Goal: Information Seeking & Learning: Check status

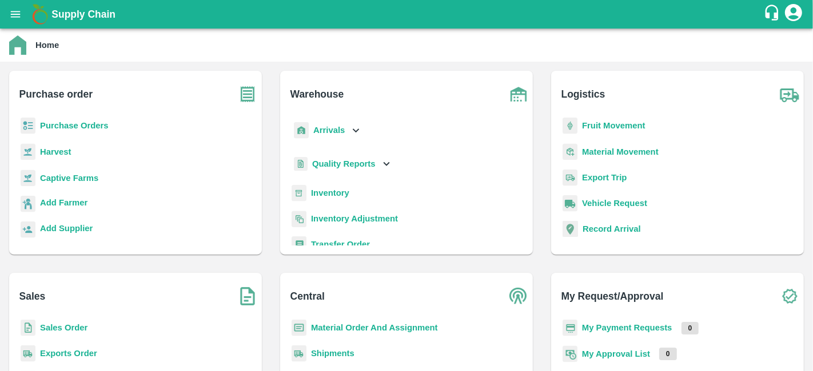
click at [105, 128] on b "Purchase Orders" at bounding box center [74, 125] width 69 height 9
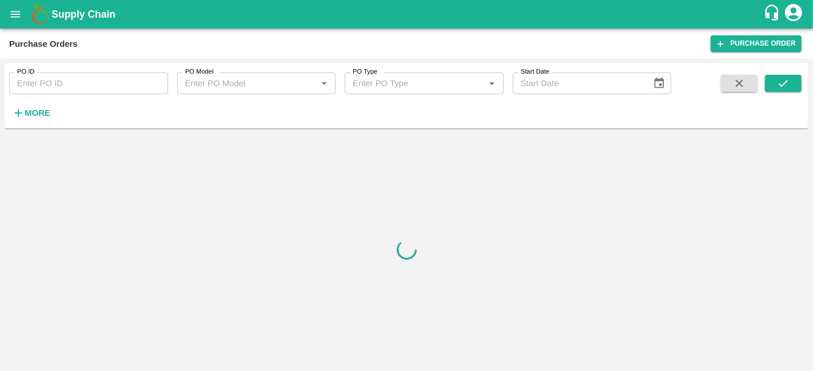
click at [130, 88] on input "PO ID" at bounding box center [88, 84] width 159 height 22
paste input "PR-257656"
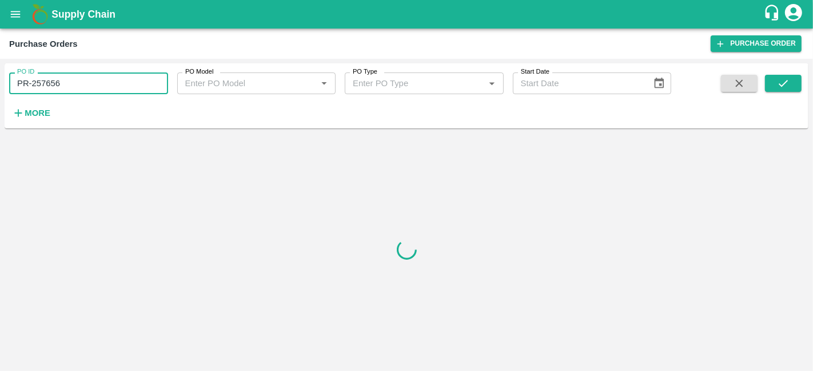
type input "PR-257656"
click at [217, 85] on input "PO Model" at bounding box center [247, 83] width 133 height 15
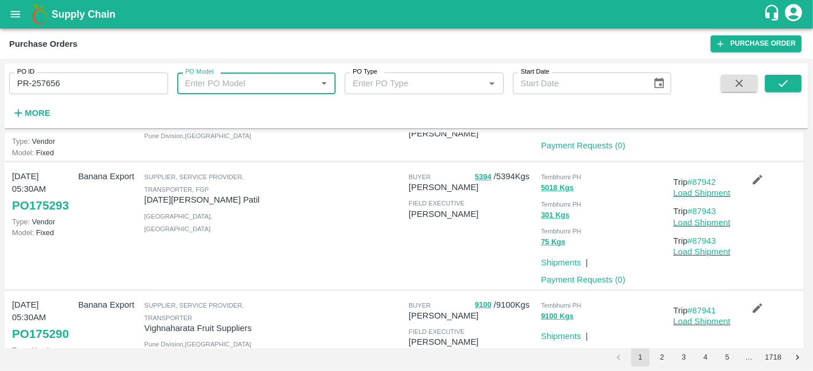
scroll to position [629, 0]
type input "a"
click at [142, 85] on input "PR-257656" at bounding box center [88, 84] width 159 height 22
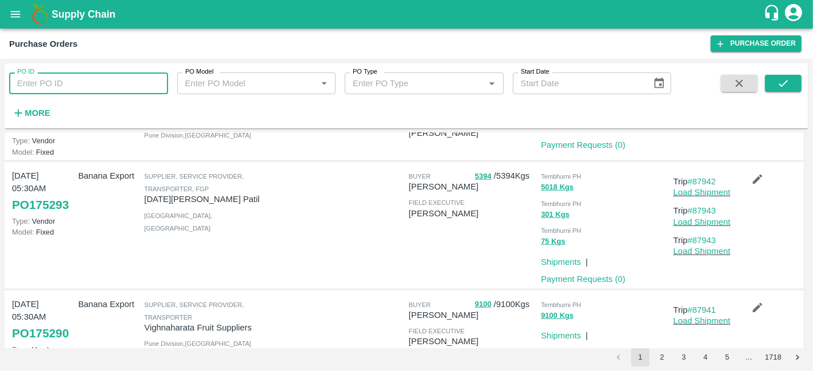
paste input "text"
type input "257656"
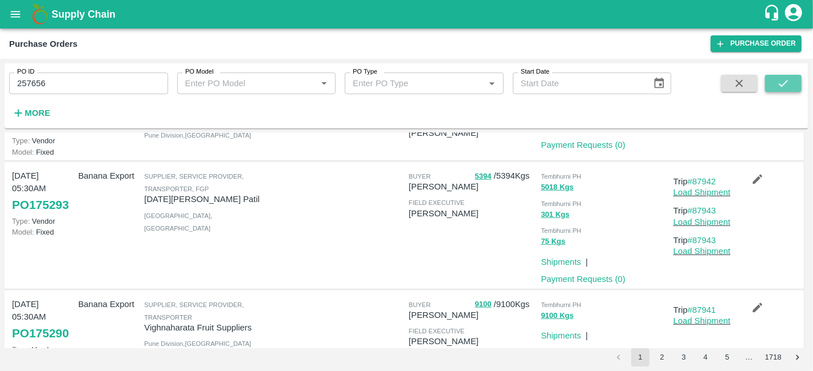
click at [777, 91] on button "submit" at bounding box center [783, 83] width 37 height 17
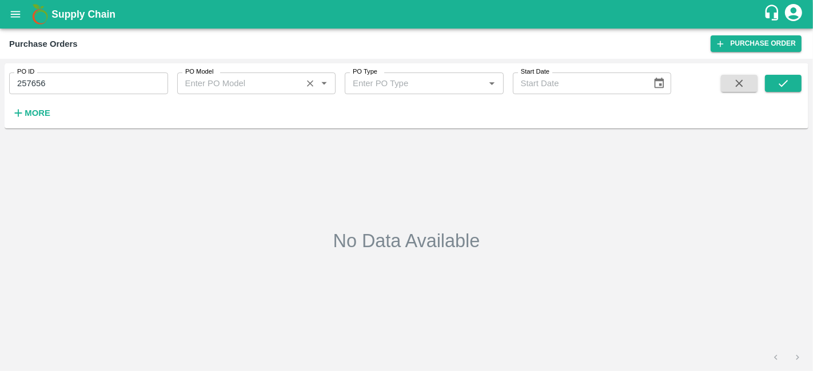
click at [215, 85] on input "PO Model" at bounding box center [240, 83] width 118 height 15
click at [442, 132] on div "PO ID 257656 PO ID PO Model PO Model   * PO Type PO Type   * Start Date Start D…" at bounding box center [406, 98] width 803 height 70
click at [463, 90] on input "PO Type" at bounding box center [407, 83] width 118 height 15
click at [773, 84] on button "submit" at bounding box center [783, 83] width 37 height 17
click at [16, 17] on icon "open drawer" at bounding box center [16, 14] width 10 height 6
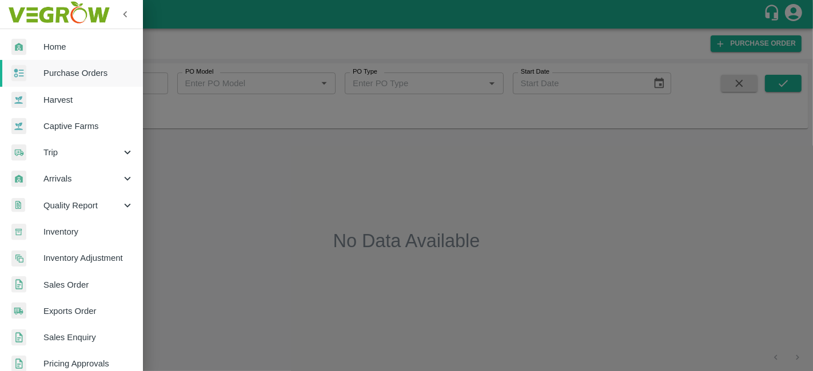
click at [76, 45] on span "Home" at bounding box center [88, 47] width 90 height 13
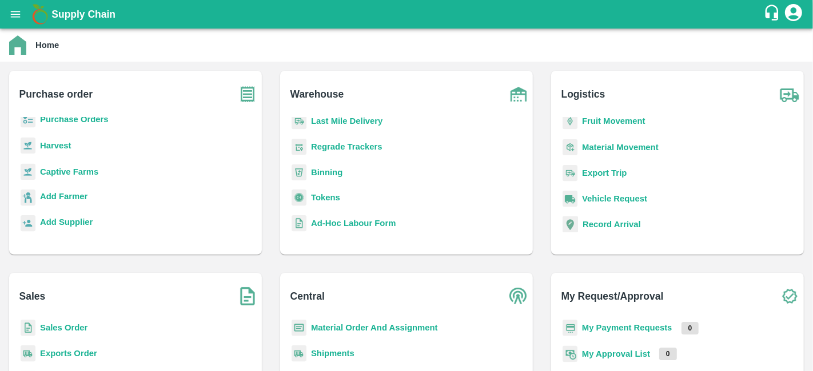
scroll to position [94, 0]
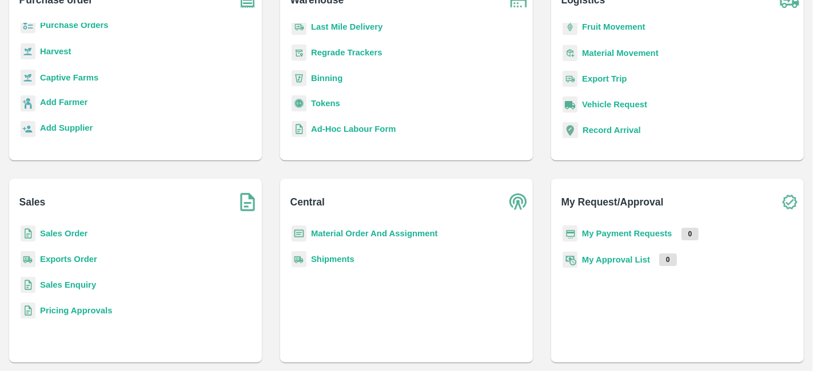
click at [93, 308] on b "Pricing Approvals" at bounding box center [76, 310] width 72 height 9
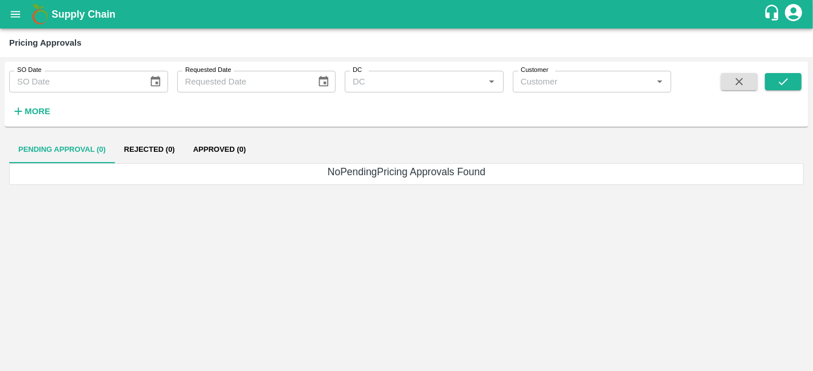
type input "DD/MM/YYYY"
click at [84, 81] on input "DD/MM/YYYY" at bounding box center [74, 82] width 131 height 22
click at [17, 10] on icon "open drawer" at bounding box center [15, 14] width 13 height 13
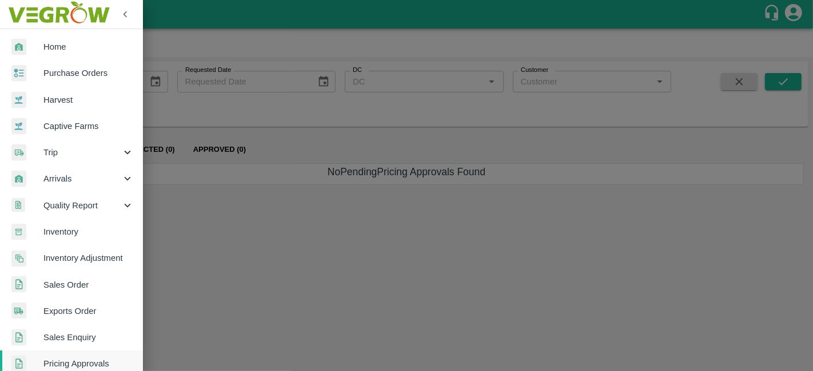
click at [94, 146] on span "Trip" at bounding box center [82, 152] width 78 height 13
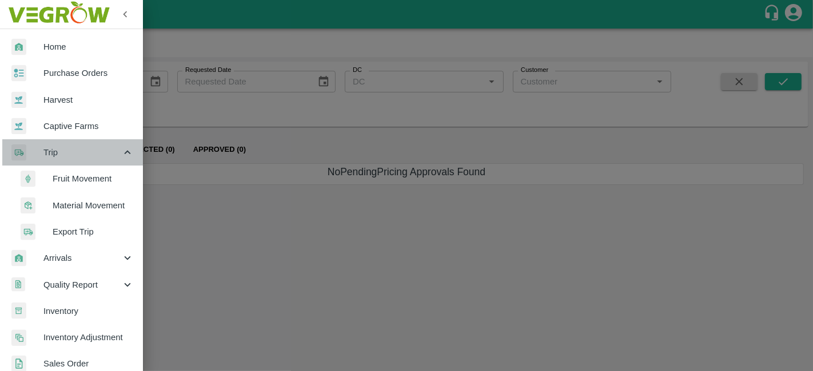
click at [94, 146] on span "Trip" at bounding box center [82, 152] width 78 height 13
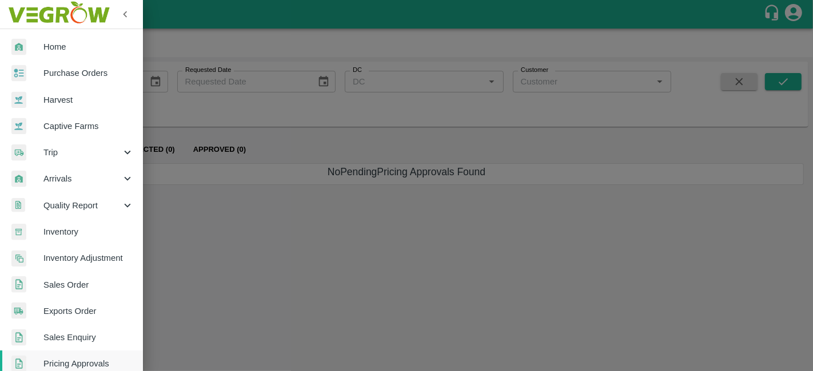
click at [93, 75] on span "Purchase Orders" at bounding box center [88, 73] width 90 height 13
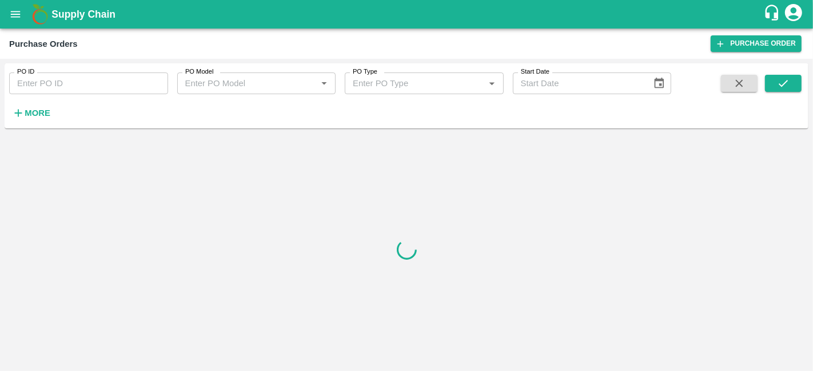
click at [93, 81] on input "PO ID" at bounding box center [88, 84] width 159 height 22
click at [13, 19] on icon "open drawer" at bounding box center [15, 14] width 13 height 13
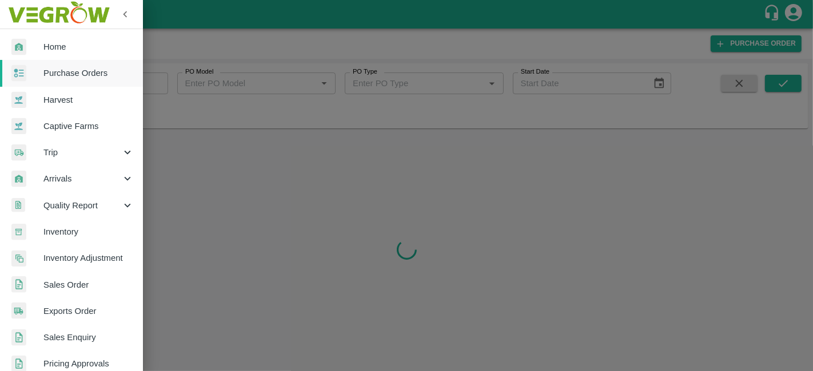
click at [52, 51] on span "Home" at bounding box center [88, 47] width 90 height 13
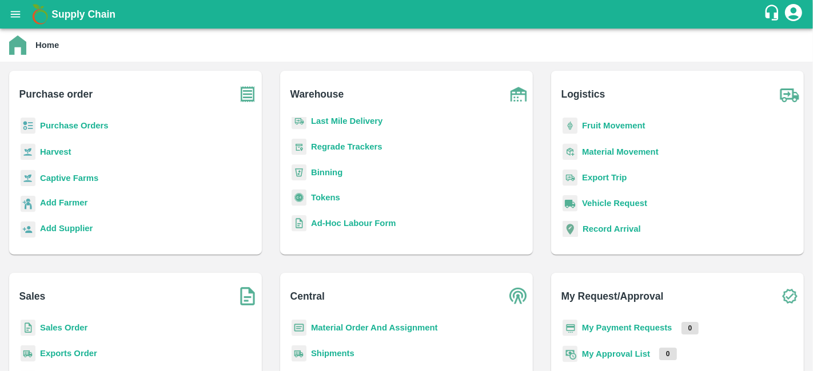
click at [93, 315] on div "Sales Sales Order Exports Order Sales Enquiry Pricing Approvals" at bounding box center [135, 365] width 253 height 184
click at [66, 326] on b "Sales Order" at bounding box center [63, 327] width 47 height 9
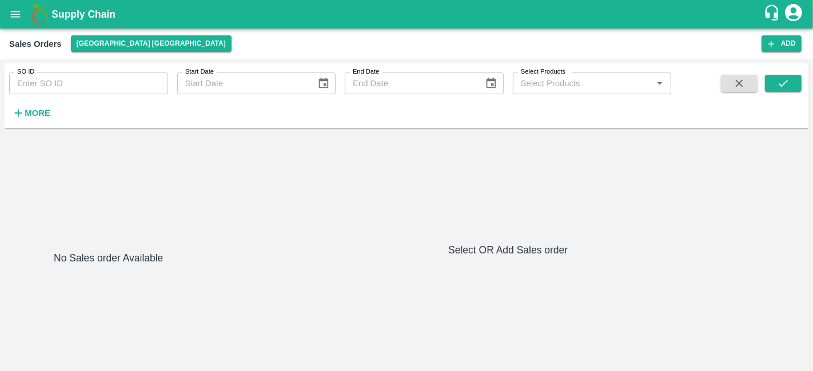
click at [83, 93] on input "SO ID" at bounding box center [88, 84] width 159 height 22
paste input "257656"
type input "257656"
click at [775, 81] on button "submit" at bounding box center [783, 83] width 37 height 17
click at [18, 19] on icon "open drawer" at bounding box center [15, 14] width 13 height 13
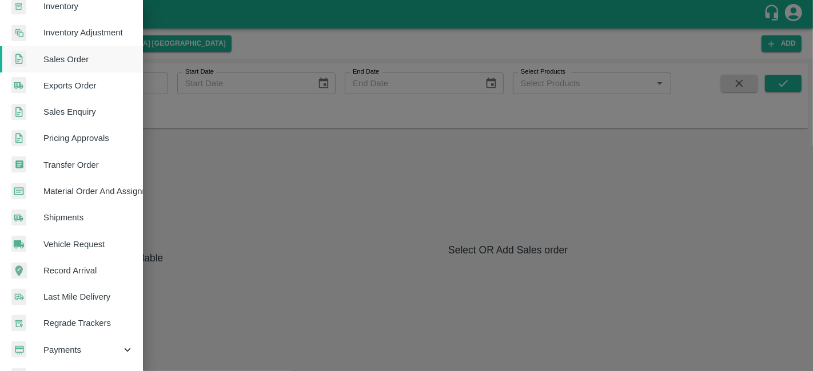
scroll to position [279, 0]
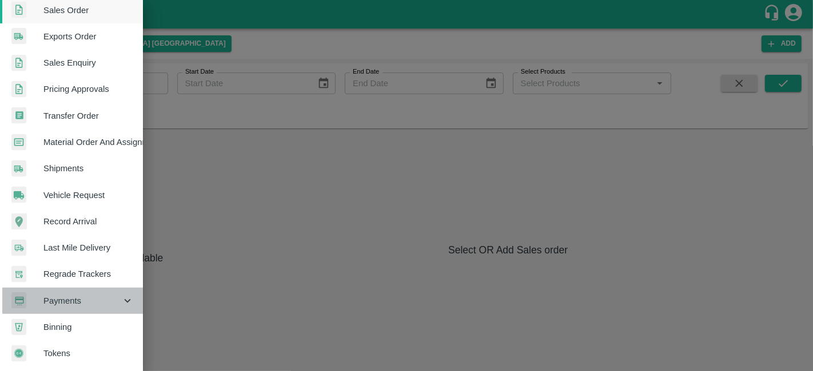
click at [73, 295] on span "Payments" at bounding box center [82, 301] width 78 height 13
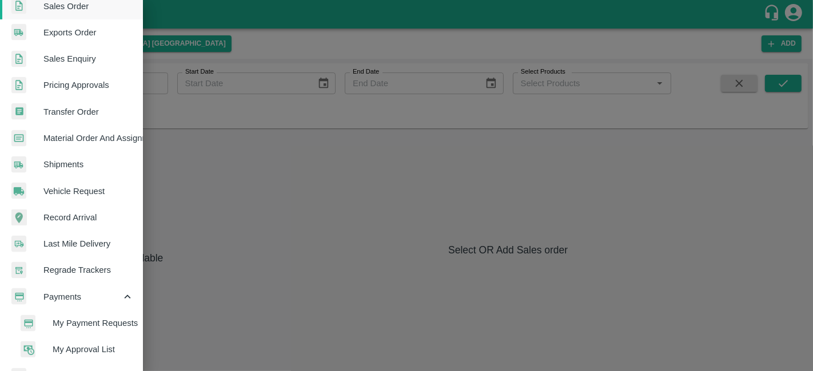
scroll to position [331, 0]
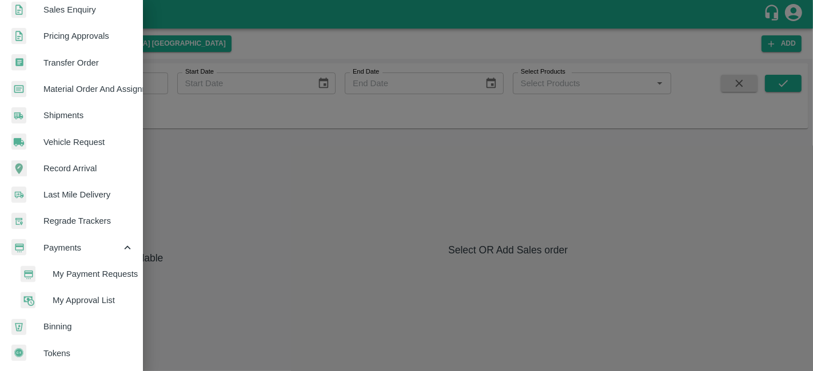
click at [104, 269] on span "My Payment Requests" at bounding box center [93, 274] width 81 height 13
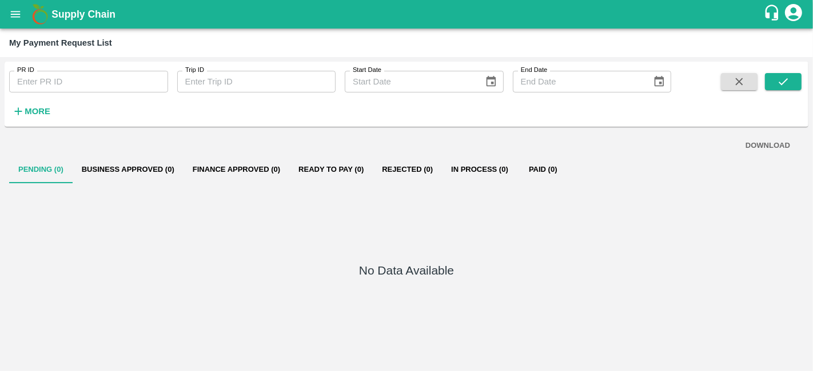
click at [13, 21] on button "open drawer" at bounding box center [15, 14] width 26 height 26
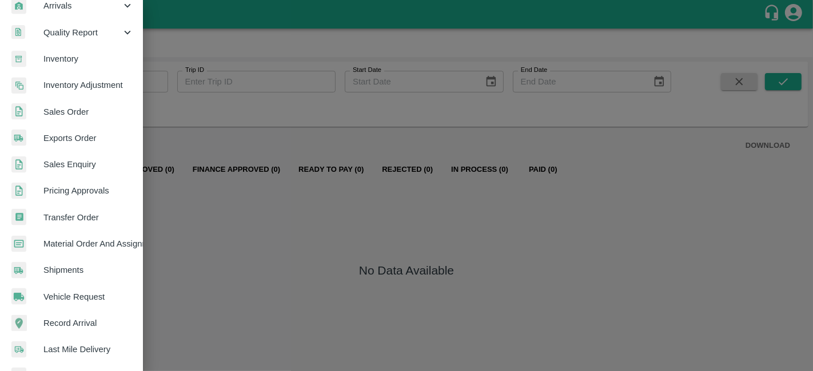
scroll to position [331, 0]
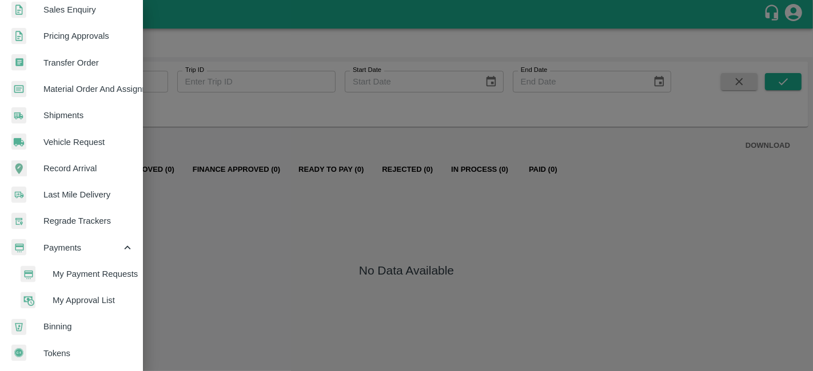
click at [70, 109] on span "Shipments" at bounding box center [88, 115] width 90 height 13
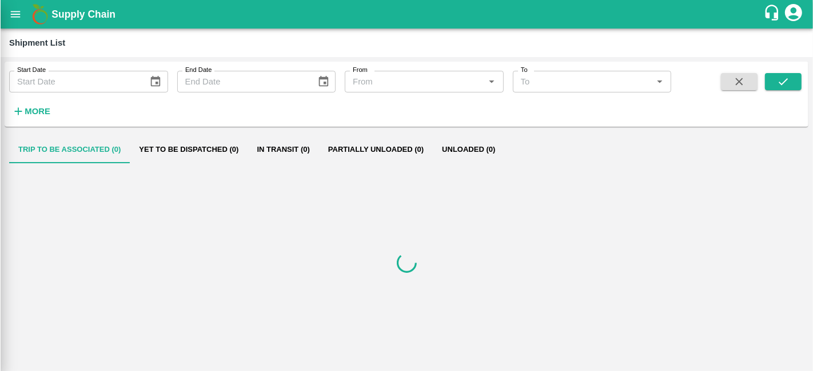
scroll to position [327, 0]
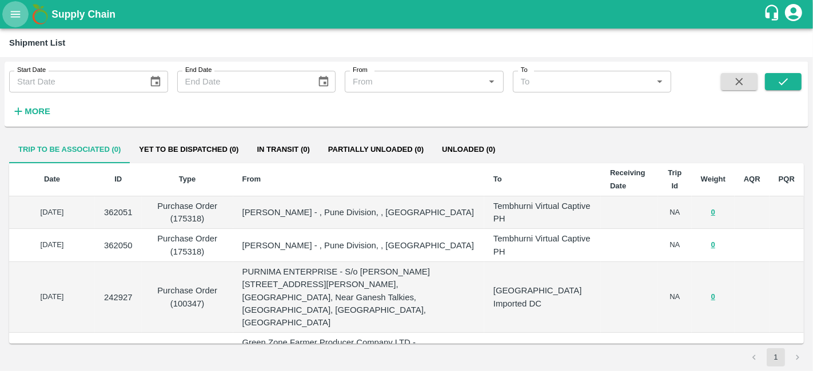
click at [14, 10] on icon "open drawer" at bounding box center [15, 14] width 13 height 13
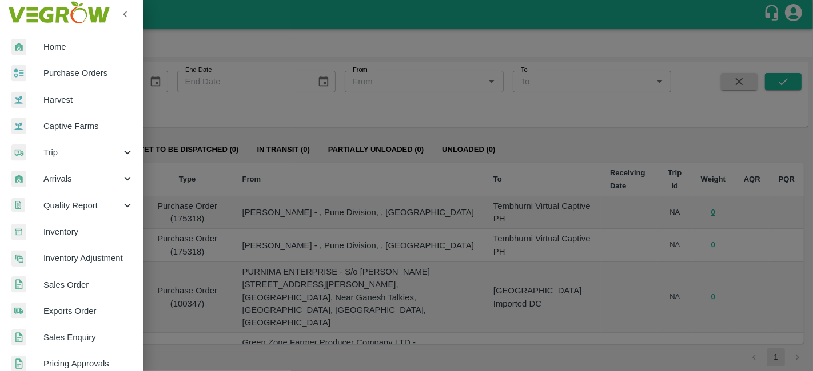
click at [80, 171] on div "Arrivals" at bounding box center [71, 179] width 143 height 26
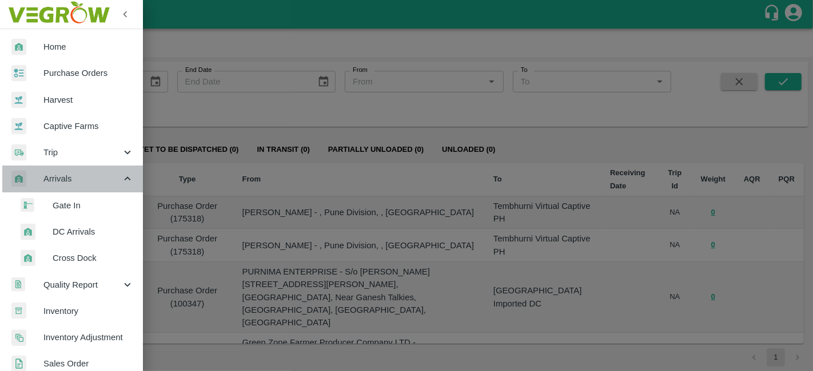
click at [80, 171] on div "Arrivals" at bounding box center [71, 179] width 143 height 26
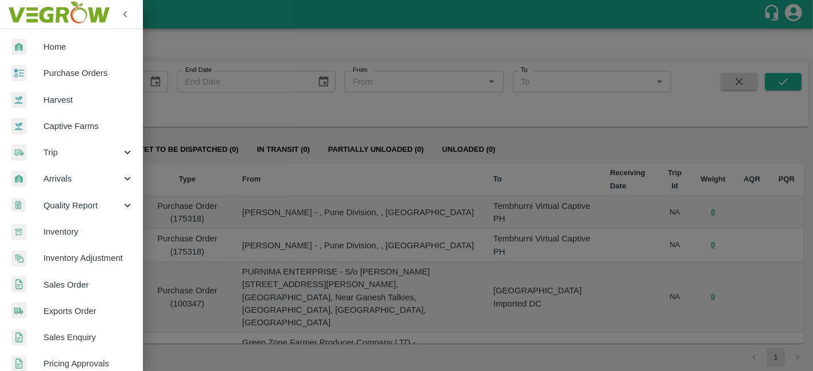
click at [95, 311] on span "Exports Order" at bounding box center [88, 311] width 90 height 13
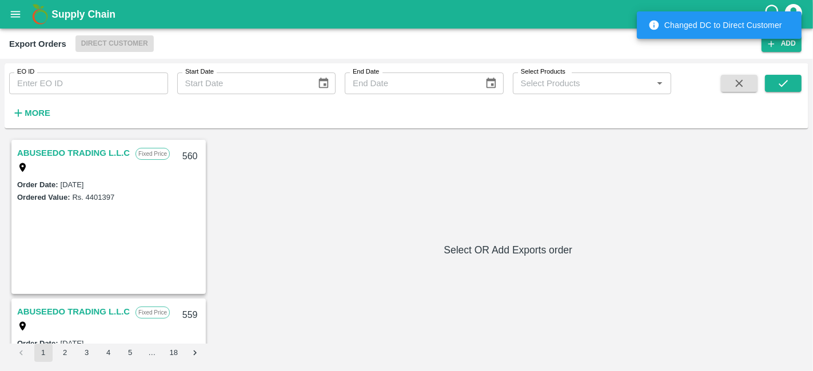
click at [61, 70] on div "EO ID EO ID" at bounding box center [84, 78] width 168 height 31
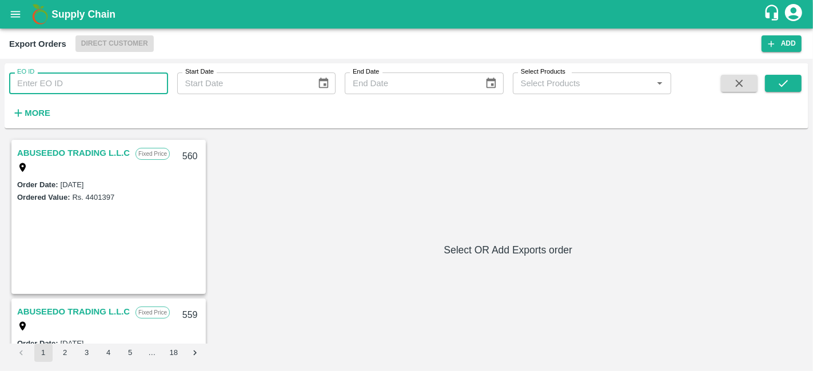
click at [59, 77] on input "EO ID" at bounding box center [88, 84] width 159 height 22
paste input "257656"
type input "257656"
click at [777, 86] on icon "submit" at bounding box center [783, 83] width 13 height 13
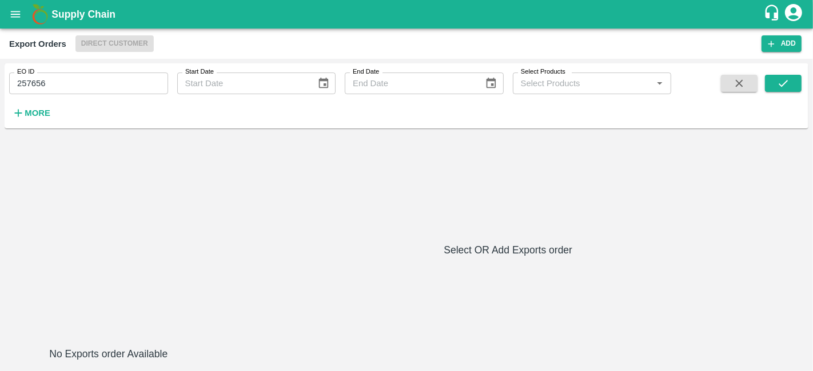
click at [10, 9] on icon "open drawer" at bounding box center [15, 14] width 13 height 13
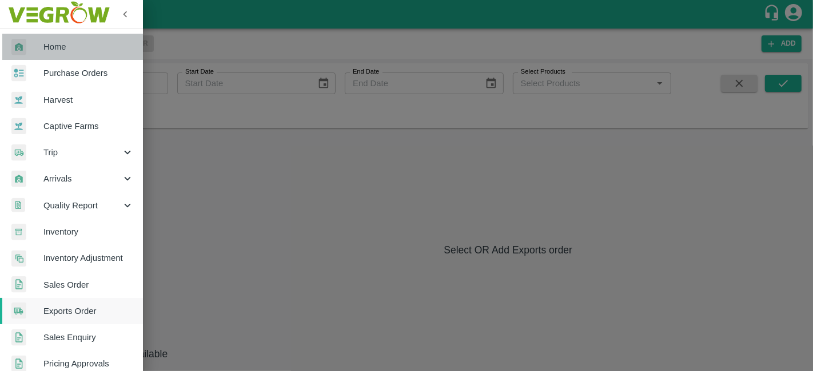
click at [86, 45] on span "Home" at bounding box center [88, 47] width 90 height 13
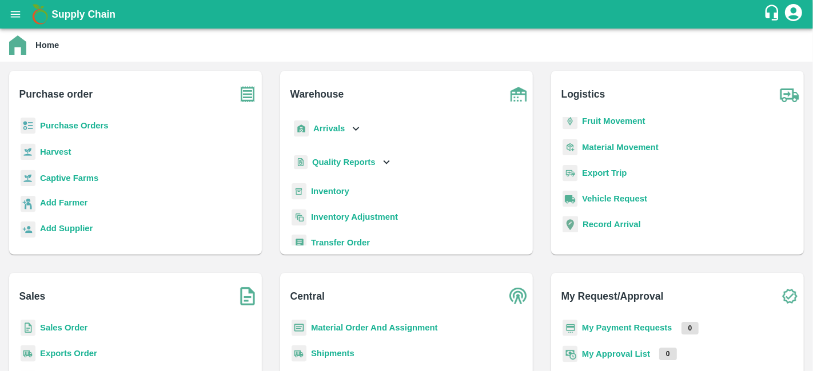
scroll to position [6, 0]
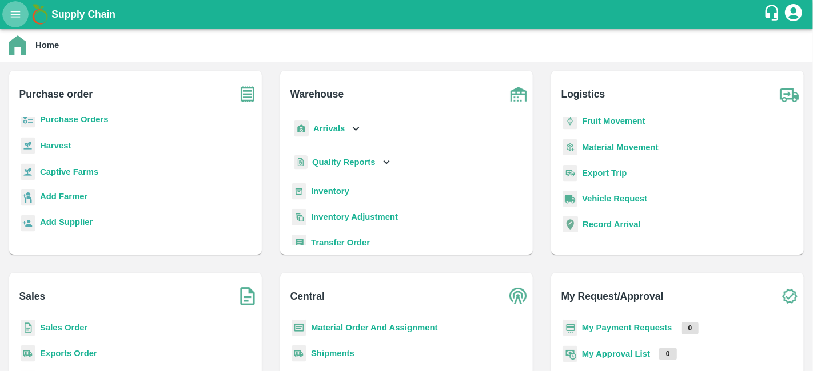
click at [17, 8] on icon "open drawer" at bounding box center [15, 14] width 13 height 13
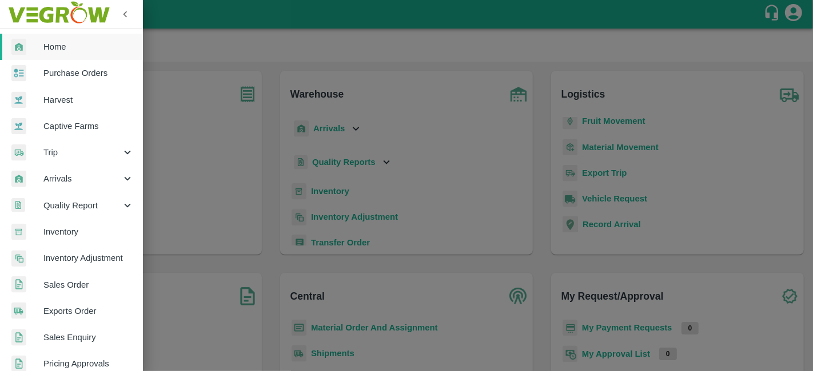
click at [123, 12] on icon "button" at bounding box center [125, 14] width 4 height 6
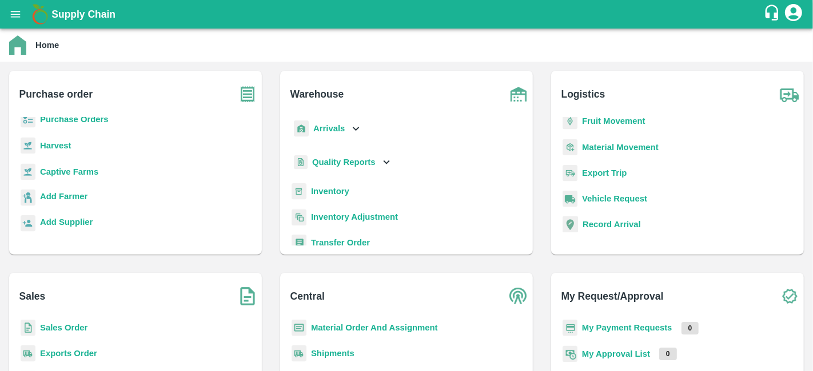
click at [13, 17] on icon "open drawer" at bounding box center [16, 14] width 10 height 6
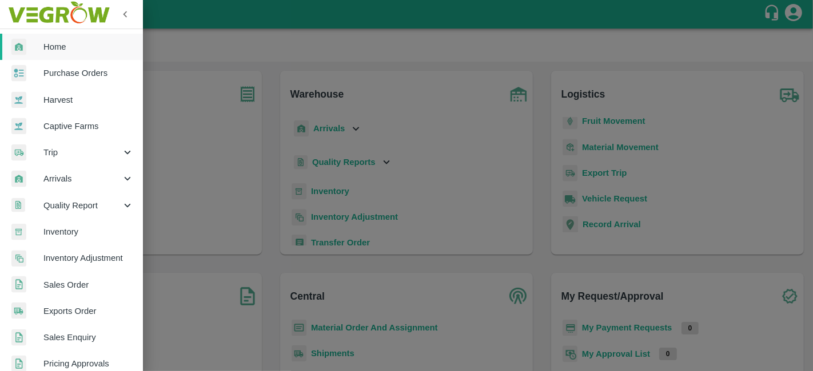
click at [193, 53] on div at bounding box center [406, 185] width 813 height 371
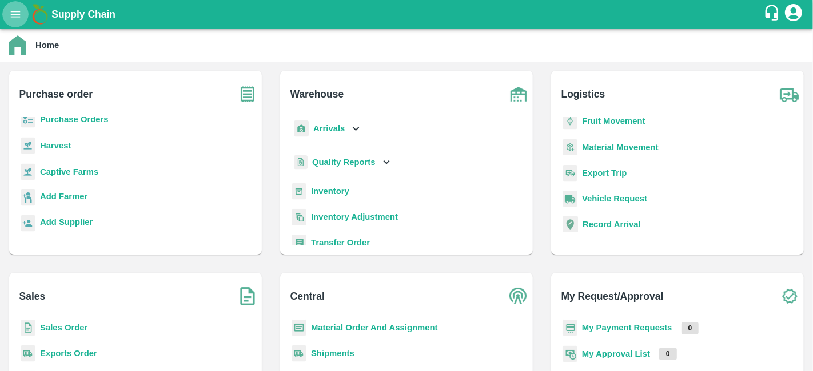
click at [13, 11] on icon "open drawer" at bounding box center [16, 14] width 10 height 6
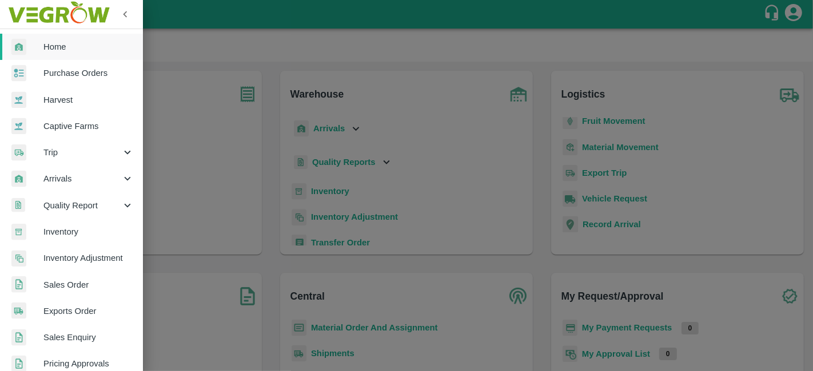
click at [283, 55] on div at bounding box center [406, 185] width 813 height 371
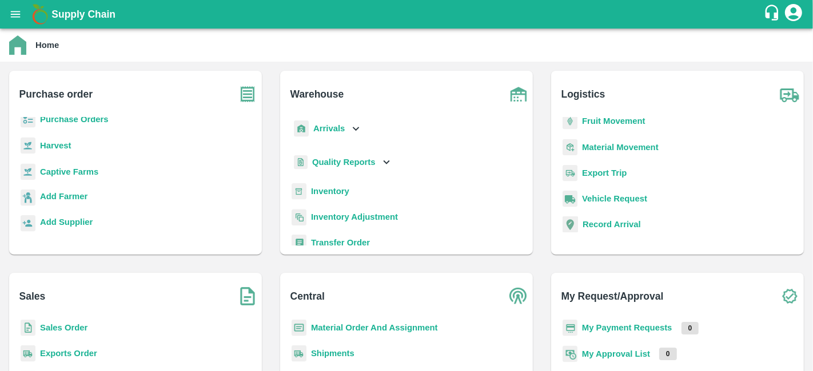
click at [103, 127] on div "Purchase Orders" at bounding box center [135, 124] width 234 height 26
click at [99, 122] on b "Purchase Orders" at bounding box center [74, 119] width 69 height 9
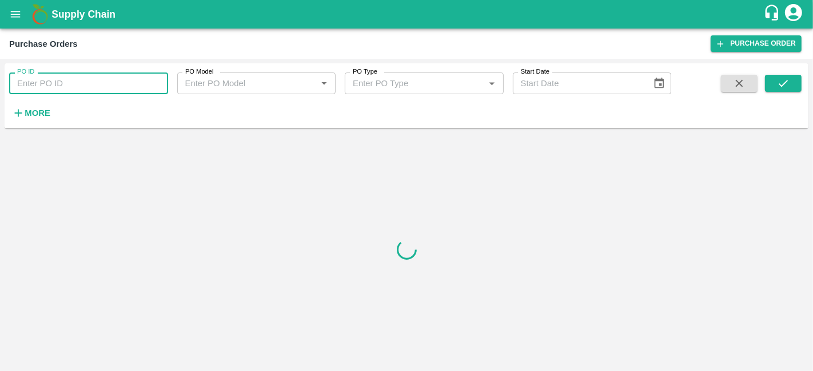
click at [81, 88] on input "PO ID" at bounding box center [88, 84] width 159 height 22
paste input "170044"
type input "170044"
click at [783, 90] on button "submit" at bounding box center [783, 83] width 37 height 17
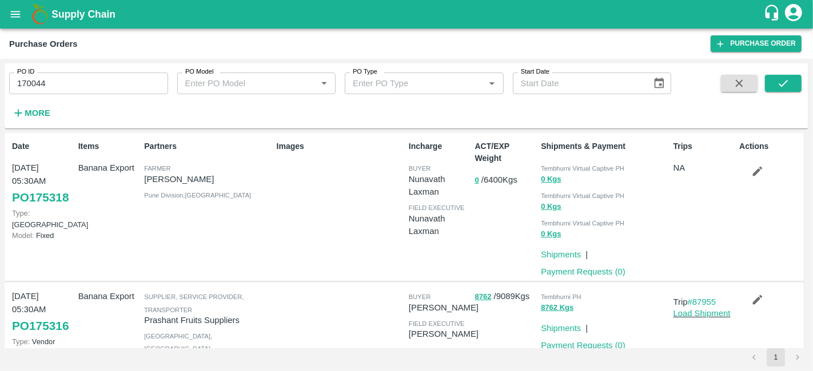
click at [313, 238] on div "Images" at bounding box center [338, 207] width 132 height 142
click at [117, 206] on div "Items Banana Export" at bounding box center [107, 207] width 66 height 142
click at [65, 194] on link "PO 175318" at bounding box center [40, 197] width 57 height 21
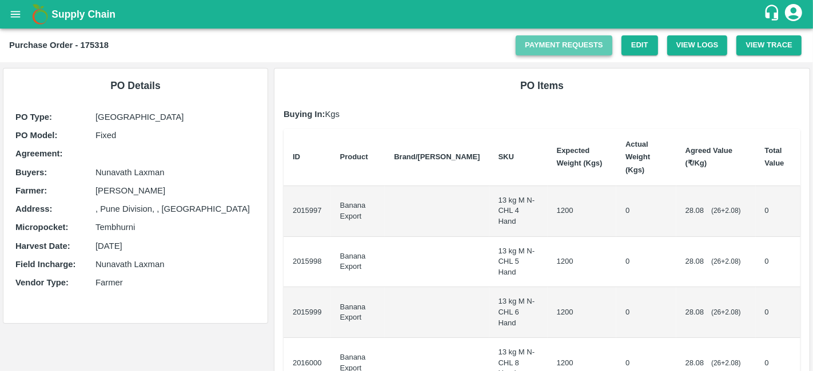
click at [562, 50] on link "Payment Requests" at bounding box center [563, 45] width 97 height 20
click at [707, 50] on button "View Logs" at bounding box center [697, 45] width 61 height 20
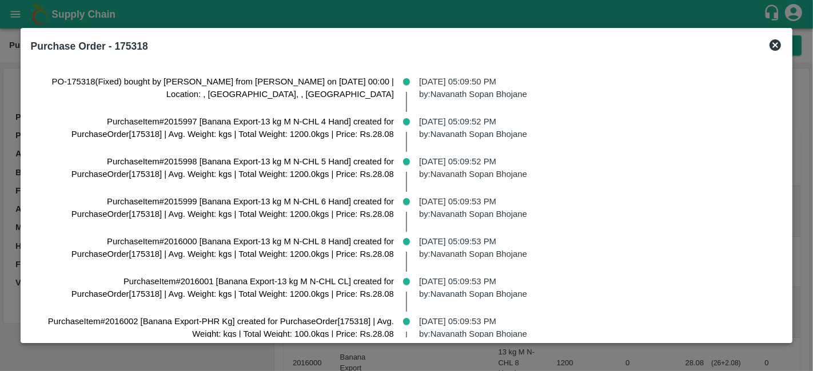
click at [773, 45] on icon at bounding box center [774, 44] width 11 height 11
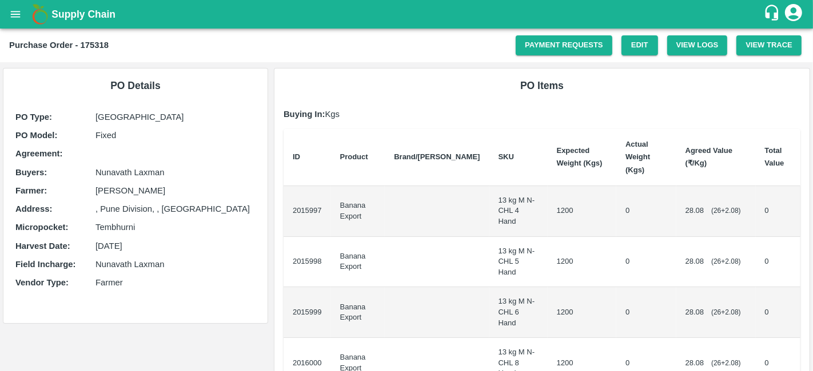
click at [6, 18] on button "open drawer" at bounding box center [15, 14] width 26 height 26
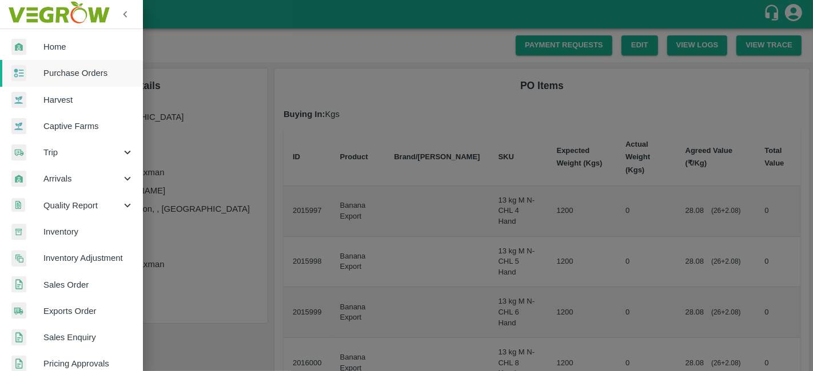
click at [73, 48] on span "Home" at bounding box center [88, 47] width 90 height 13
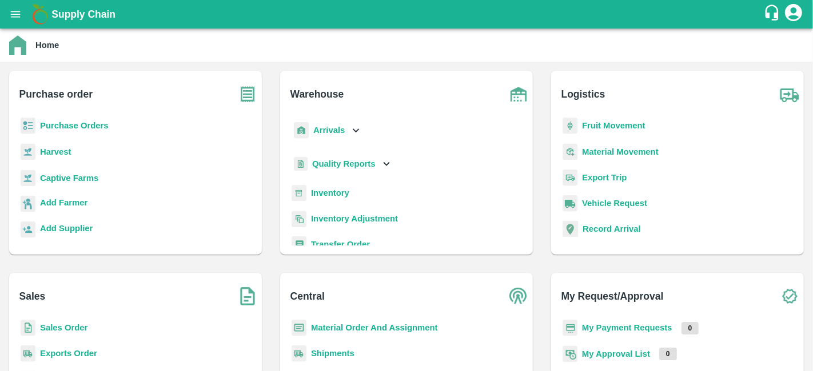
scroll to position [6, 0]
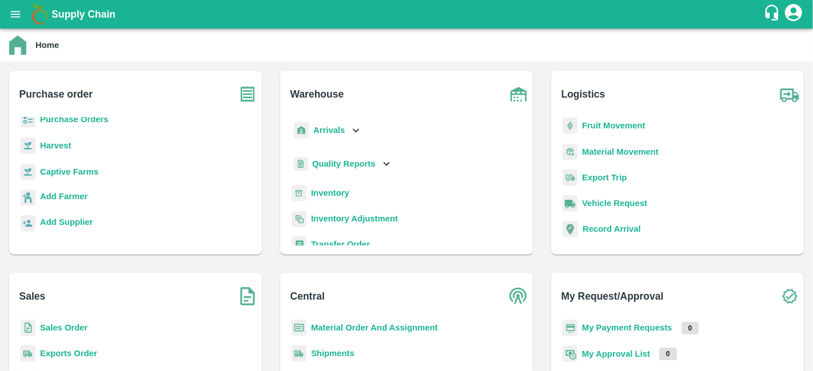
click at [103, 121] on b "Purchase Orders" at bounding box center [74, 119] width 69 height 9
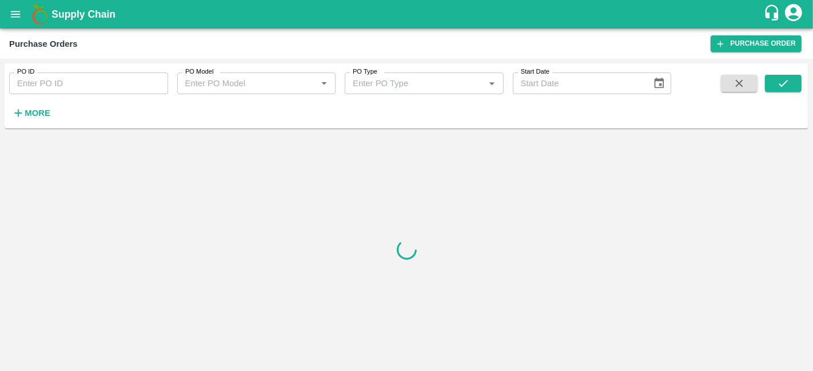
click at [94, 87] on input "PO ID" at bounding box center [88, 84] width 159 height 22
paste input "172333"
type input "172333"
click at [796, 79] on button "submit" at bounding box center [783, 83] width 37 height 17
click at [771, 79] on button "submit" at bounding box center [783, 83] width 37 height 17
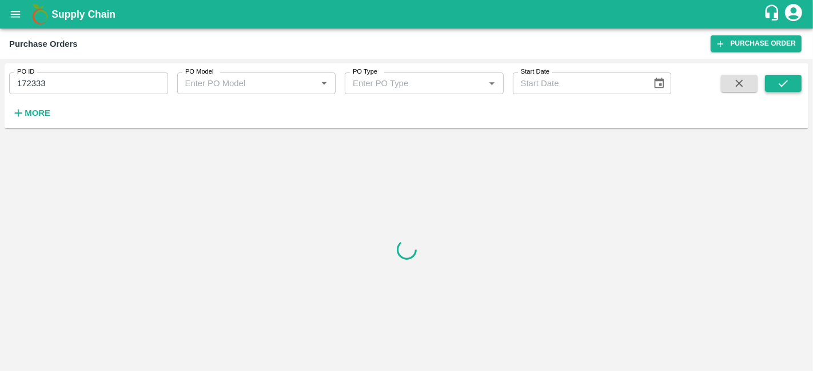
click at [771, 79] on button "submit" at bounding box center [783, 83] width 37 height 17
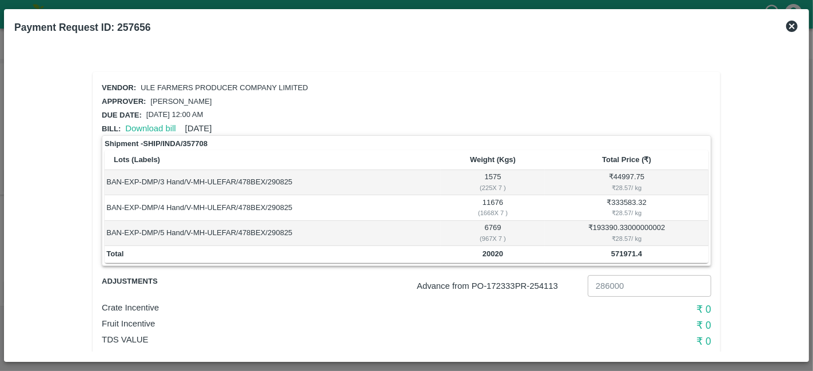
scroll to position [39, 0]
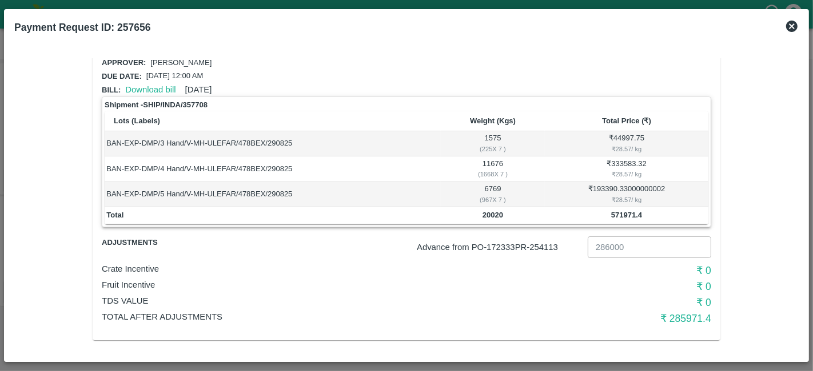
click at [797, 28] on icon at bounding box center [792, 26] width 14 height 14
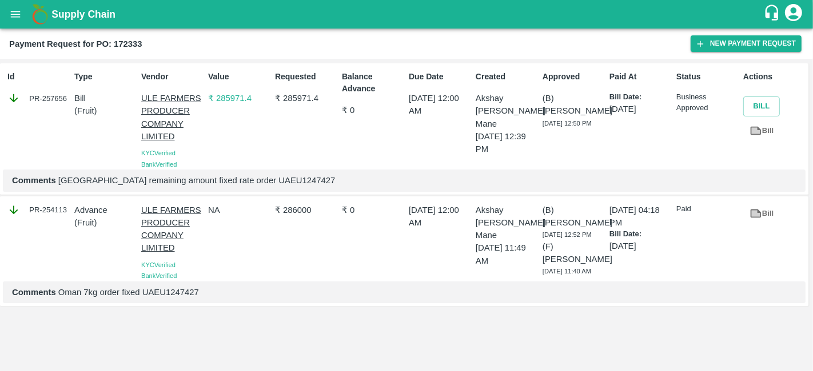
click at [134, 44] on b "Payment Request for PO: 172333" at bounding box center [75, 43] width 133 height 9
copy b "172333"
click at [241, 113] on div "Value ₹ 285971.4" at bounding box center [236, 117] width 67 height 103
click at [183, 106] on p "ULE FARMERS PRODUCER COMPANY LIMITED" at bounding box center [172, 117] width 62 height 51
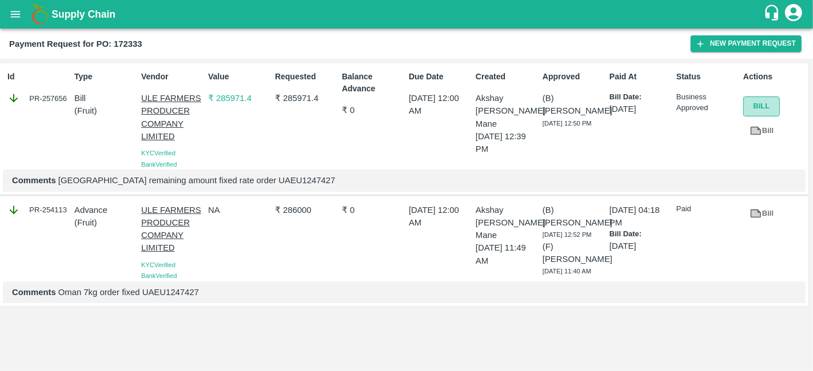
click at [759, 103] on button "Bill" at bounding box center [761, 107] width 37 height 20
click at [289, 211] on p "₹ 286000" at bounding box center [306, 210] width 62 height 13
copy p "286000"
click at [287, 90] on div "Requested ₹ 285971.4" at bounding box center [303, 117] width 67 height 103
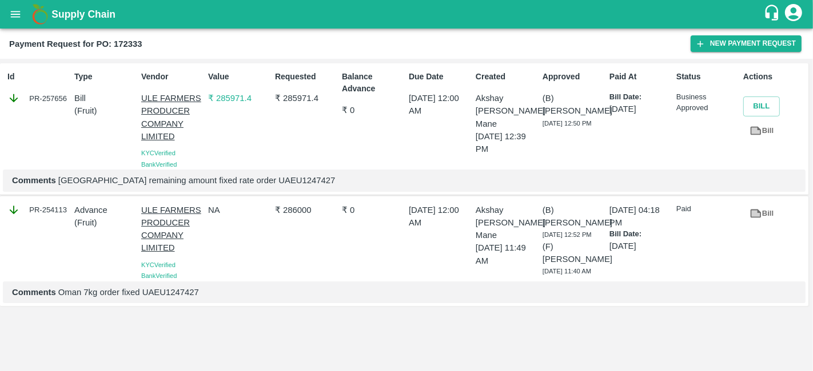
click at [290, 97] on p "₹ 285971.4" at bounding box center [306, 98] width 62 height 13
copy p "285971.4"
click at [370, 162] on div "Balance Advance ₹ 0" at bounding box center [370, 117] width 67 height 103
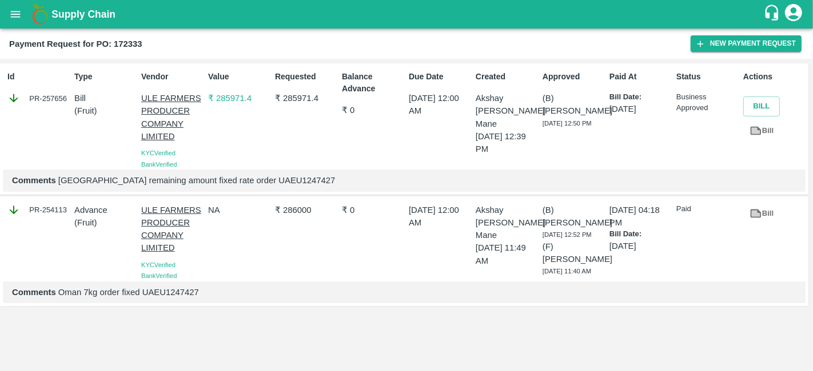
click at [44, 94] on div "PR-257656" at bounding box center [38, 98] width 62 height 13
click at [46, 97] on div "PR-257656" at bounding box center [38, 98] width 62 height 13
click at [207, 128] on div "Value ₹ 285971.4" at bounding box center [236, 117] width 67 height 103
click at [281, 137] on div "Requested ₹ 285971.4" at bounding box center [303, 117] width 67 height 103
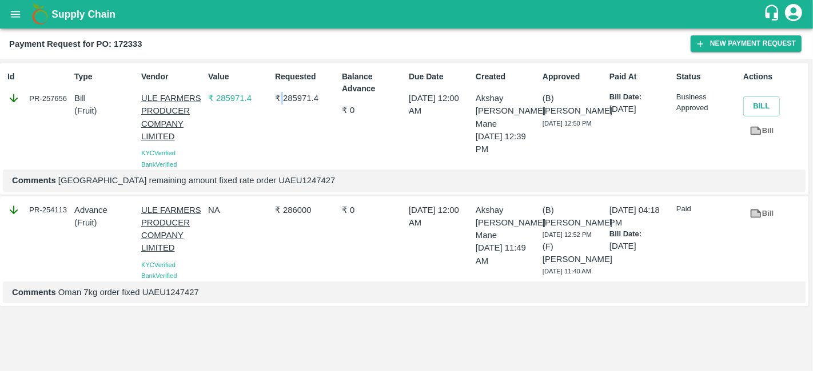
click at [281, 137] on div "Requested ₹ 285971.4" at bounding box center [303, 117] width 67 height 103
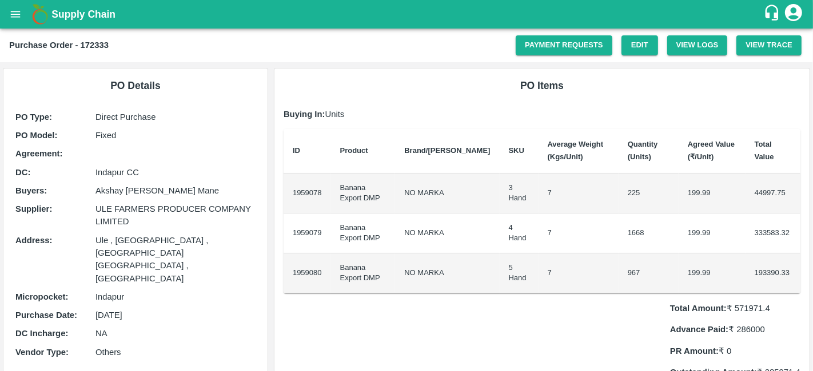
click at [101, 134] on p "Fixed" at bounding box center [175, 135] width 160 height 13
click at [101, 135] on p "Fixed" at bounding box center [175, 135] width 160 height 13
copy p "Fixed"
click at [562, 46] on link "Payment Requests" at bounding box center [563, 45] width 97 height 20
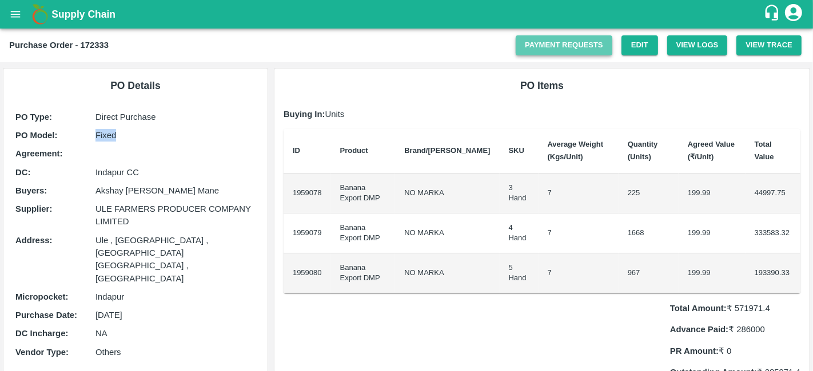
click at [557, 46] on link "Payment Requests" at bounding box center [563, 45] width 97 height 20
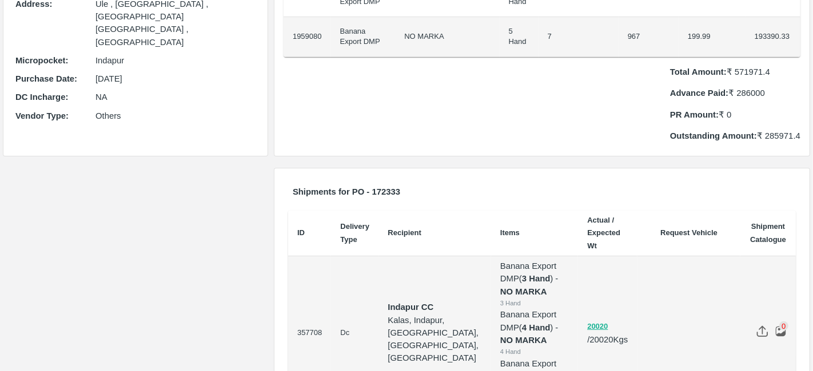
scroll to position [234, 0]
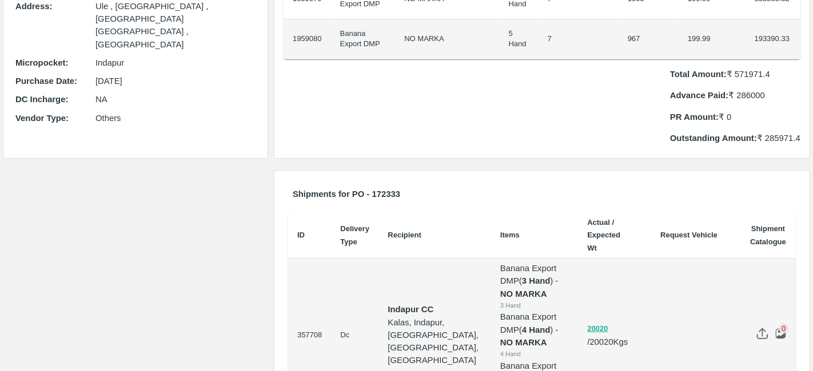
click at [746, 74] on p "Total Amount: ₹ 571971.4" at bounding box center [735, 74] width 130 height 13
copy p "571971.4"
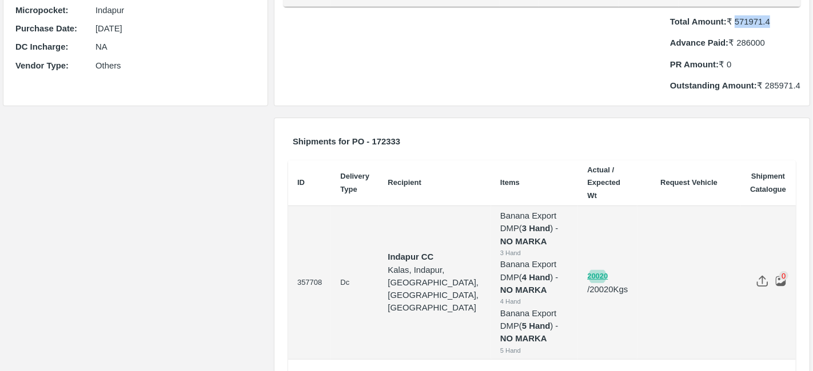
scroll to position [0, 0]
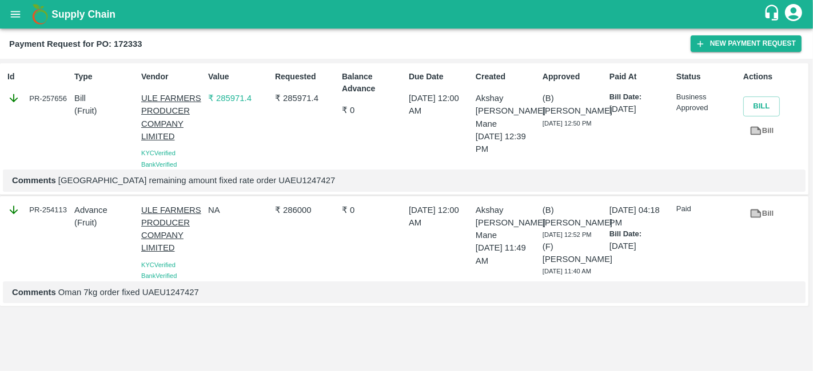
click at [299, 207] on p "₹ 286000" at bounding box center [306, 210] width 62 height 13
copy p "286000"
click at [291, 95] on p "₹ 285971.4" at bounding box center [306, 98] width 62 height 13
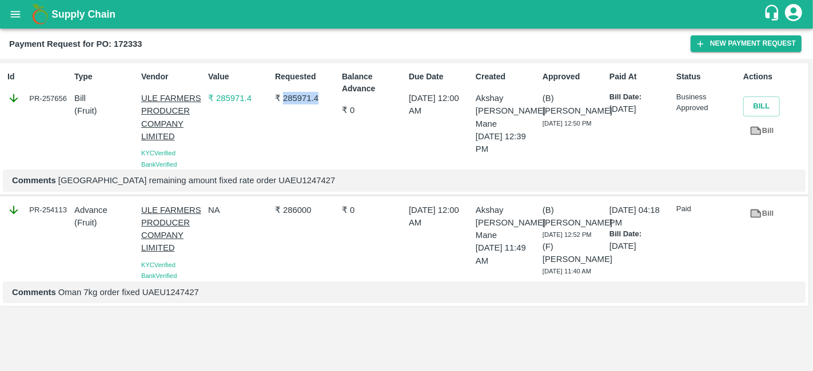
copy p "285971.4"
click at [246, 180] on p "Comments Oman remaining amount fixed rate order UAEU1247427" at bounding box center [404, 180] width 784 height 13
copy p "UAEU1247427"
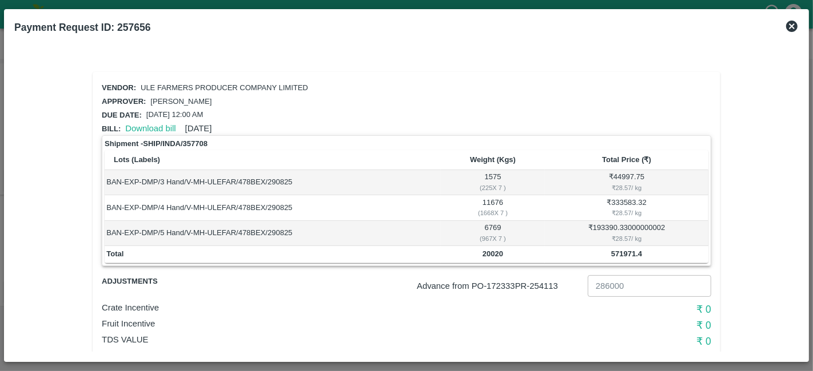
scroll to position [39, 0]
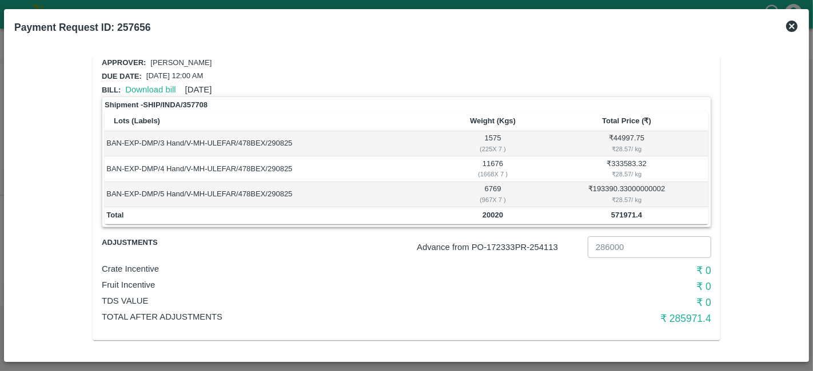
click at [791, 25] on icon at bounding box center [792, 26] width 14 height 14
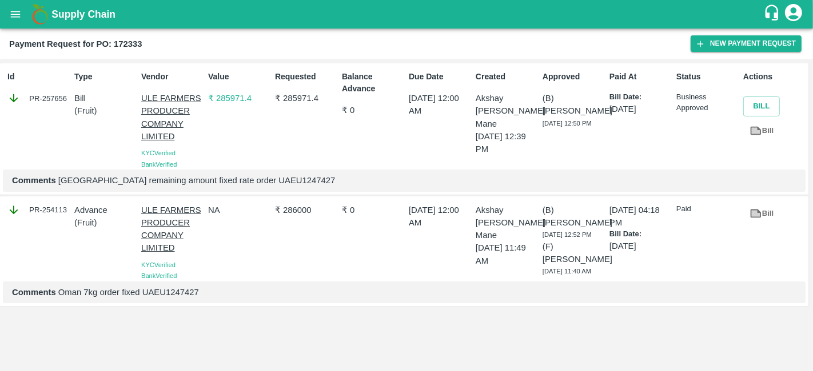
click at [124, 45] on b "Payment Request for PO: 172333" at bounding box center [75, 43] width 133 height 9
copy b "172333"
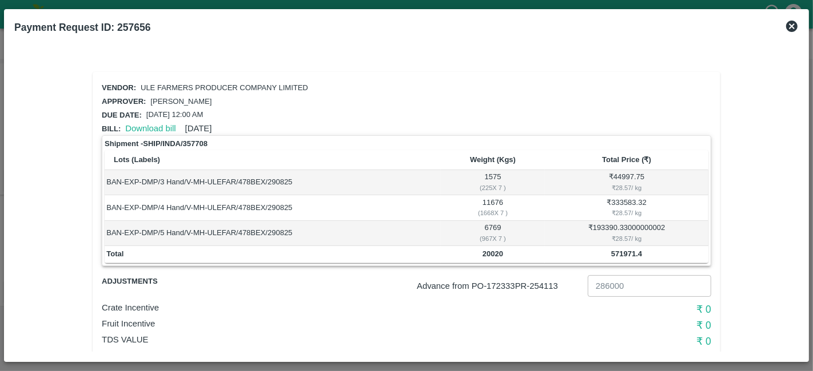
scroll to position [39, 0]
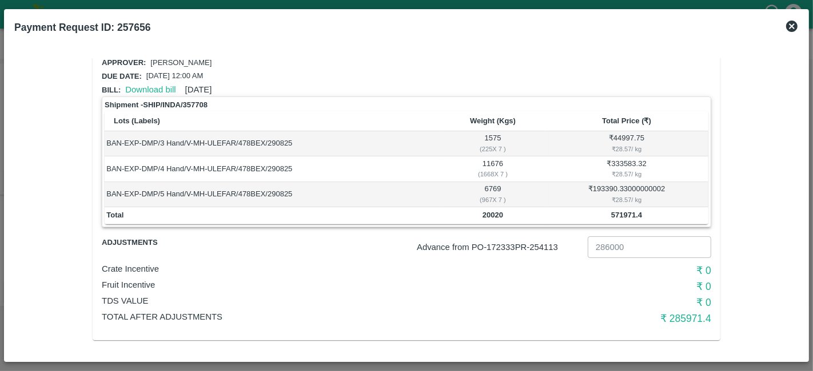
click at [790, 23] on icon at bounding box center [791, 26] width 11 height 11
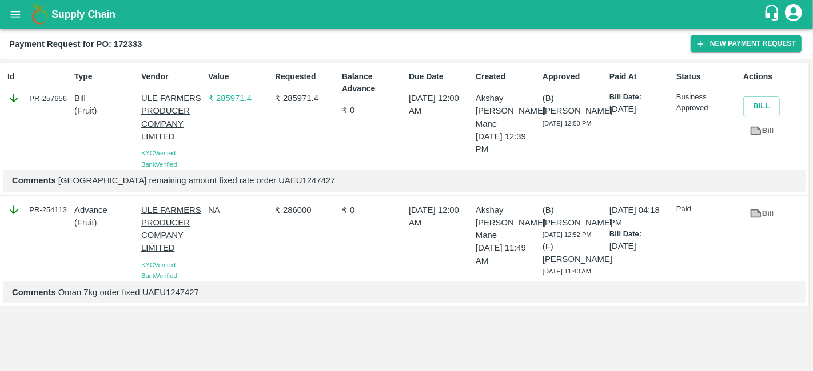
click at [166, 299] on p "Comments Oman 7kg order fixed UAEU1247427" at bounding box center [404, 292] width 784 height 13
copy p "UAEU1247427"
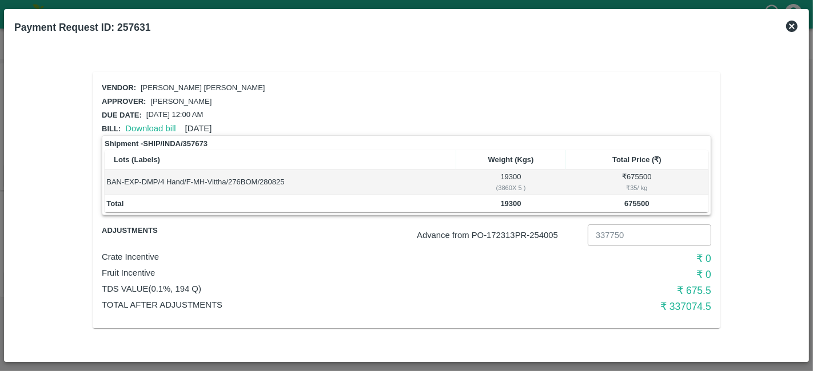
click at [789, 23] on icon at bounding box center [791, 26] width 11 height 11
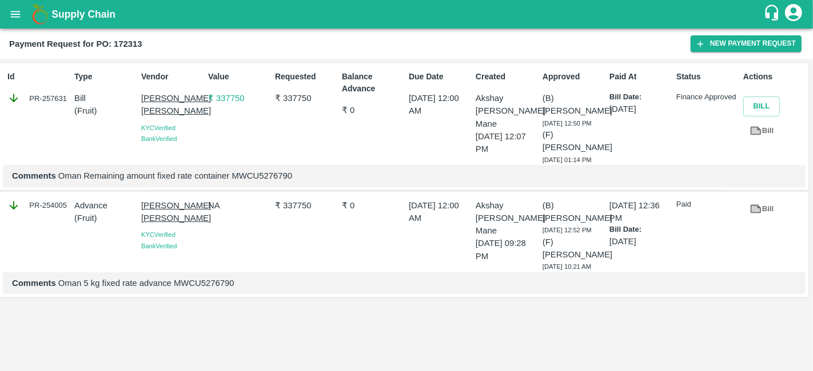
click at [297, 212] on p "₹ 337750" at bounding box center [306, 205] width 62 height 13
copy p "337750"
click at [124, 40] on b "Payment Request for PO: 172313" at bounding box center [75, 43] width 133 height 9
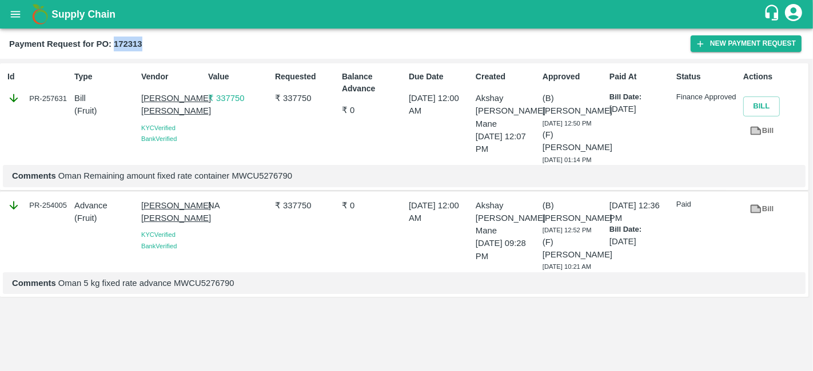
copy b "172313"
click at [302, 212] on p "₹ 337750" at bounding box center [306, 205] width 62 height 13
copy p "337750"
click at [304, 95] on p "₹ 337750" at bounding box center [306, 98] width 62 height 13
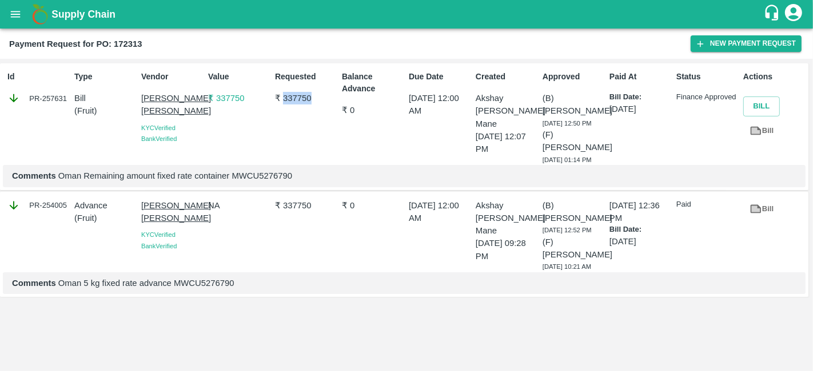
click at [304, 95] on p "₹ 337750" at bounding box center [306, 98] width 62 height 13
copy p "337750"
click at [255, 182] on p "Comments Oman Remaining amount fixed rate container MWCU5276790" at bounding box center [404, 176] width 784 height 13
copy p "MWCU5276790"
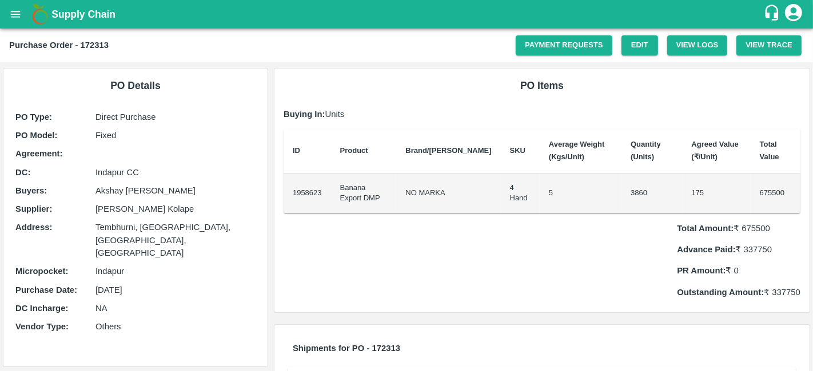
click at [103, 135] on p "Fixed" at bounding box center [175, 135] width 160 height 13
copy p "Fixed"
